Goal: Complete application form: Complete application form

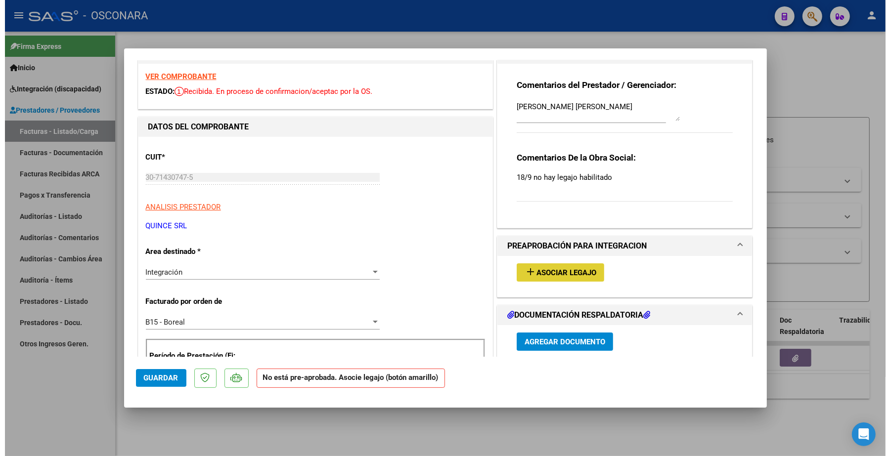
scroll to position [62, 0]
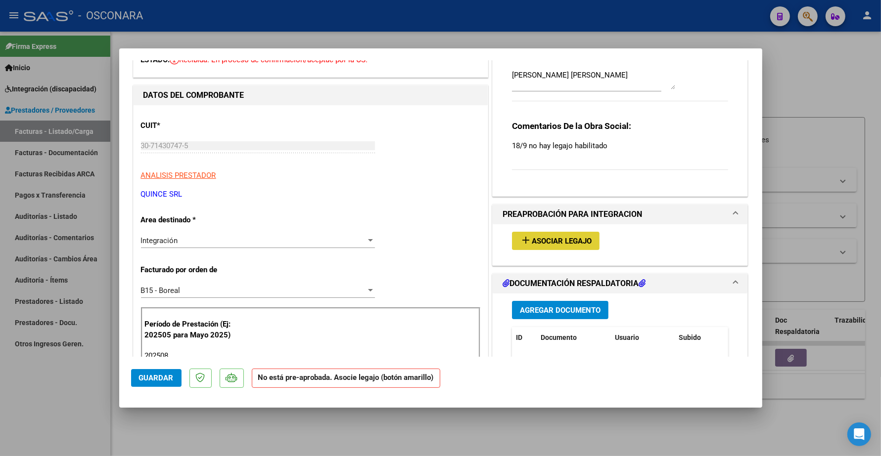
click at [813, 70] on div at bounding box center [440, 228] width 881 height 456
type input "$ 0,00"
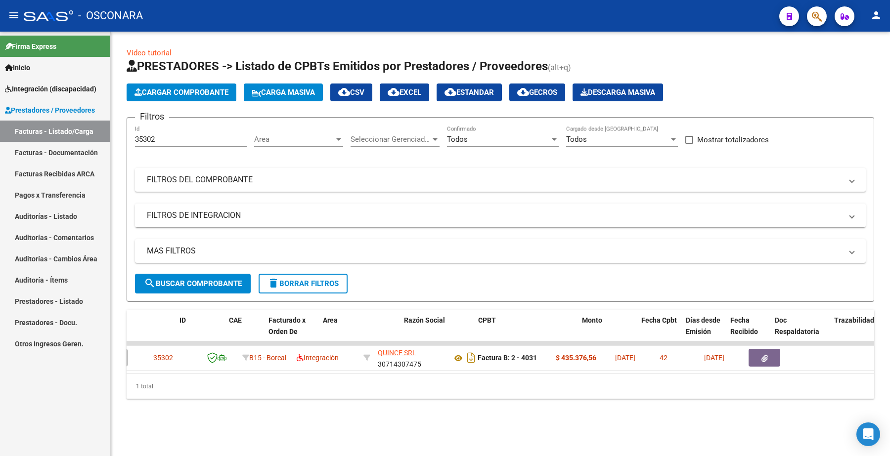
scroll to position [0, 0]
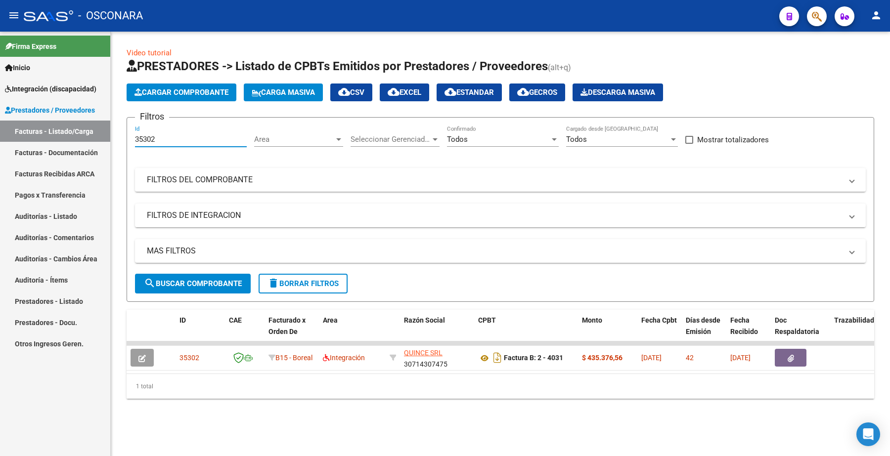
drag, startPoint x: 161, startPoint y: 139, endPoint x: 125, endPoint y: 141, distance: 36.2
click at [125, 141] on div "Video tutorial PRESTADORES -> Listado de CPBTs Emitidos por Prestadores / Prove…" at bounding box center [500, 231] width 779 height 399
